Goal: Navigation & Orientation: Find specific page/section

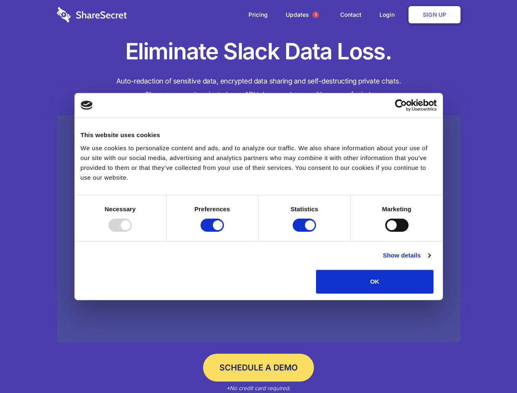
click at [132, 232] on div at bounding box center [120, 225] width 23 height 13
click at [224, 232] on input "Preferences" at bounding box center [212, 225] width 23 height 13
checkbox input "false"
click at [306, 232] on input "Statistics" at bounding box center [304, 225] width 23 height 13
checkbox input "false"
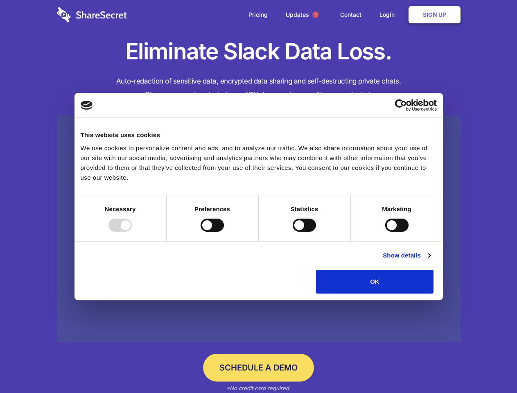
click at [385, 232] on input "Marketing" at bounding box center [396, 225] width 23 height 13
checkbox input "true"
click at [431, 261] on link "Show details" at bounding box center [407, 256] width 48 height 10
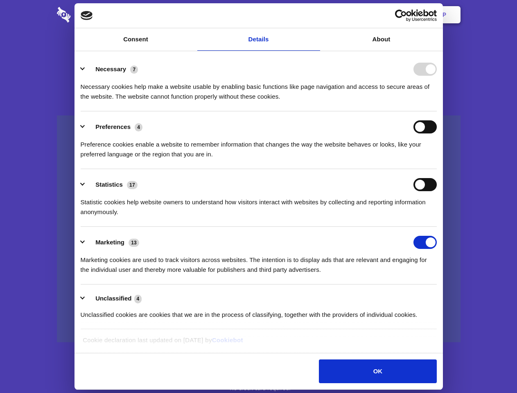
click at [437, 217] on div "Statistic cookies help website owners to understand how visitors interact with …" at bounding box center [259, 204] width 356 height 26
click at [315, 15] on span "1" at bounding box center [316, 14] width 7 height 7
